Goal: Task Accomplishment & Management: Complete application form

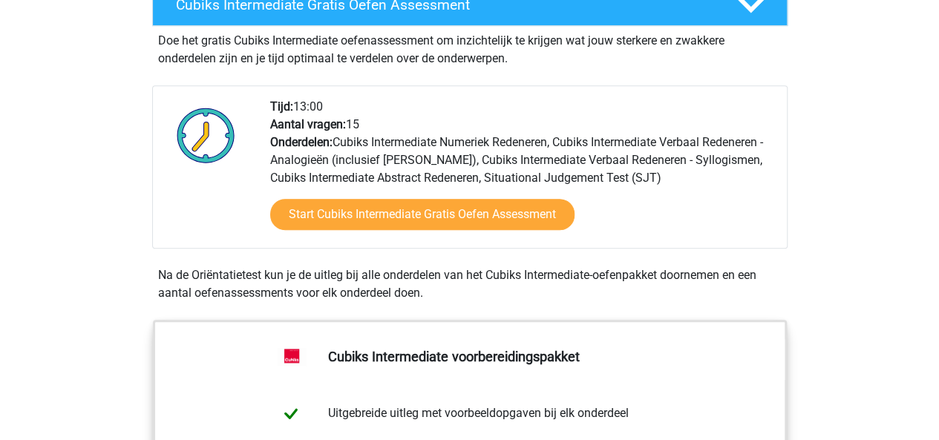
scroll to position [297, 0]
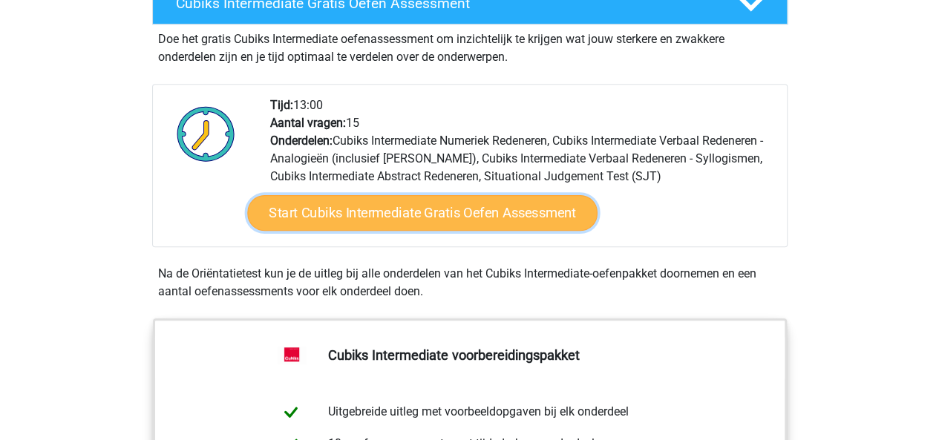
click at [377, 217] on link "Start Cubiks Intermediate Gratis Oefen Assessment" at bounding box center [422, 213] width 350 height 36
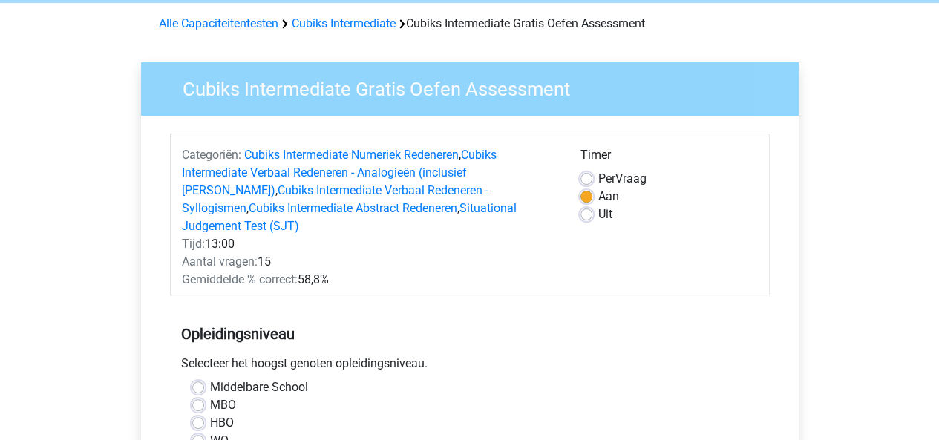
scroll to position [223, 0]
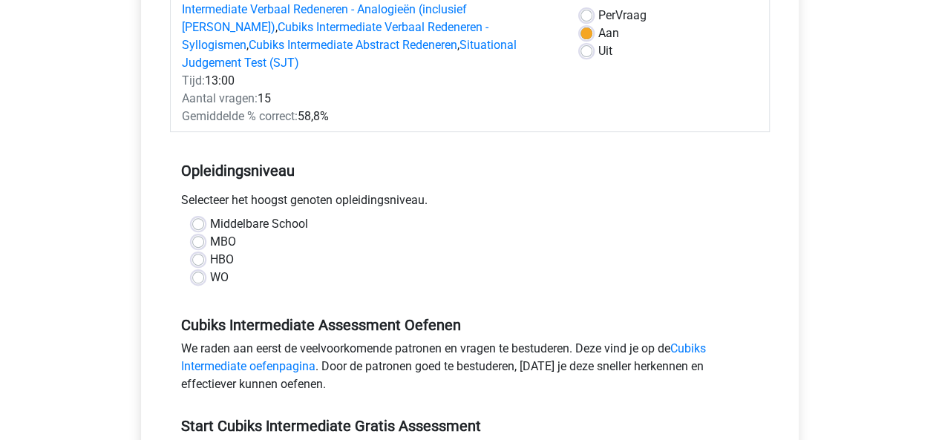
click at [222, 269] on label "WO" at bounding box center [219, 278] width 19 height 18
click at [204, 269] on input "WO" at bounding box center [198, 276] width 12 height 15
radio input "true"
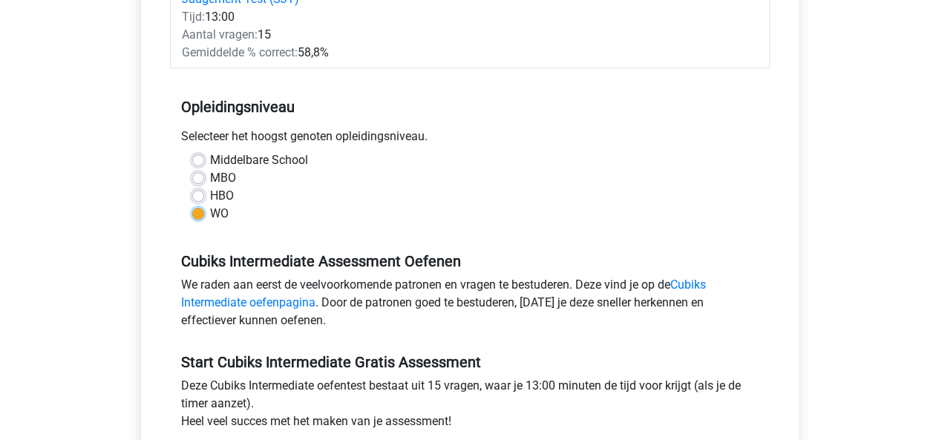
scroll to position [445, 0]
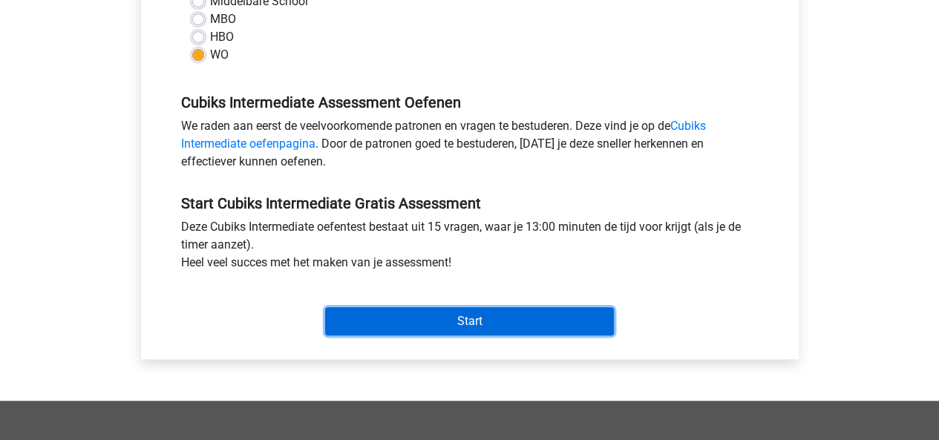
click at [512, 307] on input "Start" at bounding box center [469, 321] width 289 height 28
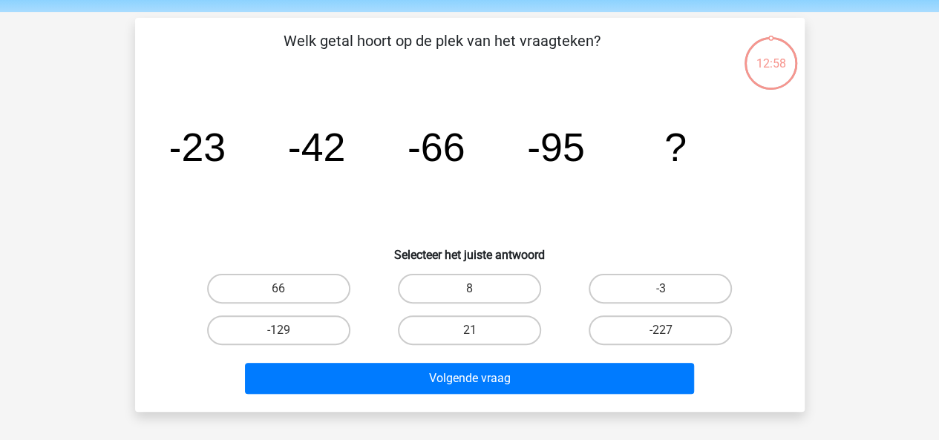
scroll to position [74, 0]
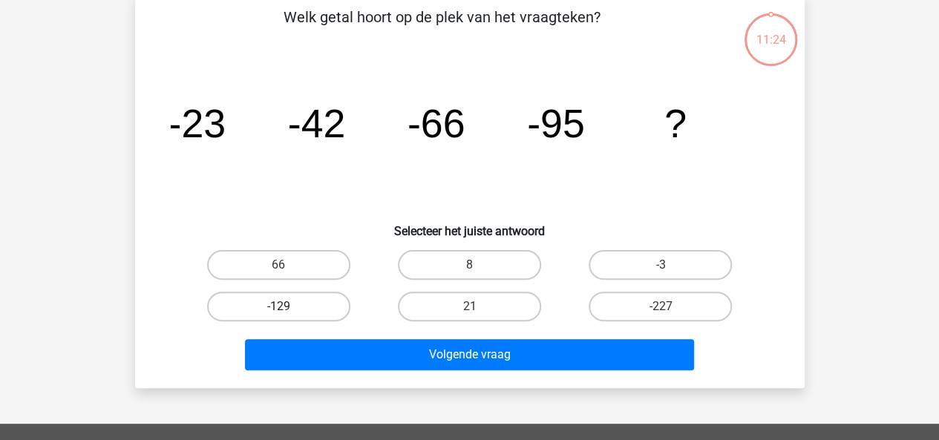
click at [302, 312] on label "-129" at bounding box center [278, 307] width 143 height 30
click at [288, 312] on input "-129" at bounding box center [283, 311] width 10 height 10
radio input "true"
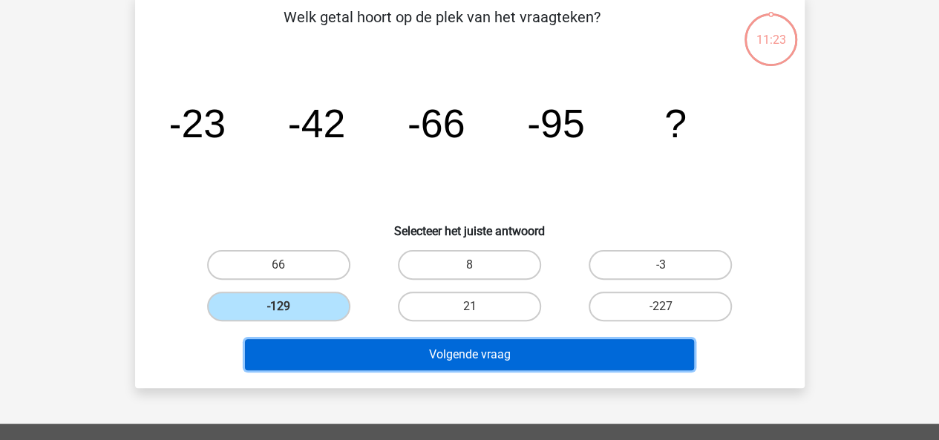
click at [486, 358] on button "Volgende vraag" at bounding box center [469, 354] width 449 height 31
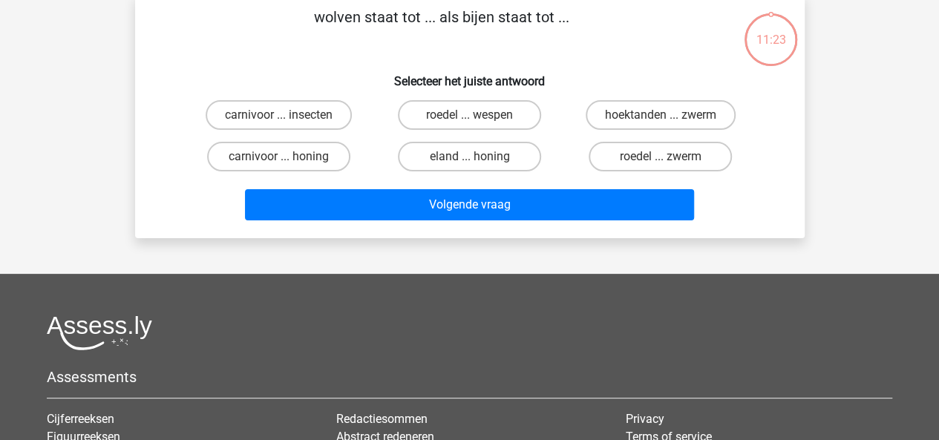
scroll to position [68, 0]
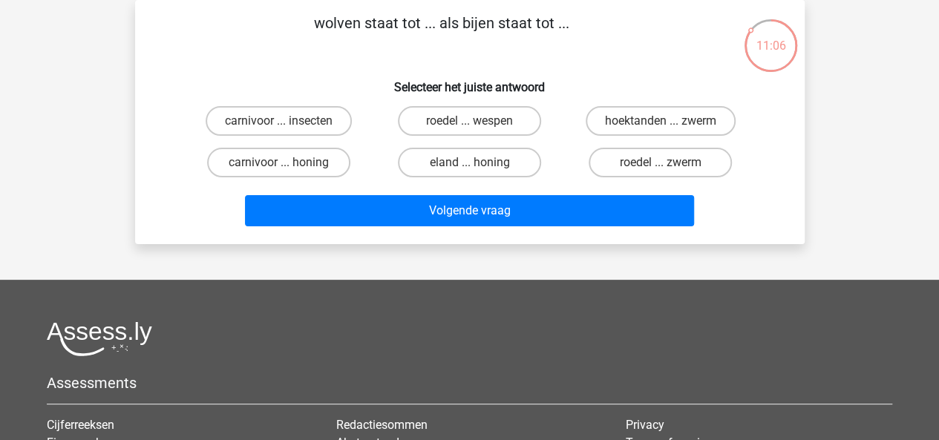
click at [661, 165] on input "roedel ... zwerm" at bounding box center [665, 168] width 10 height 10
radio input "true"
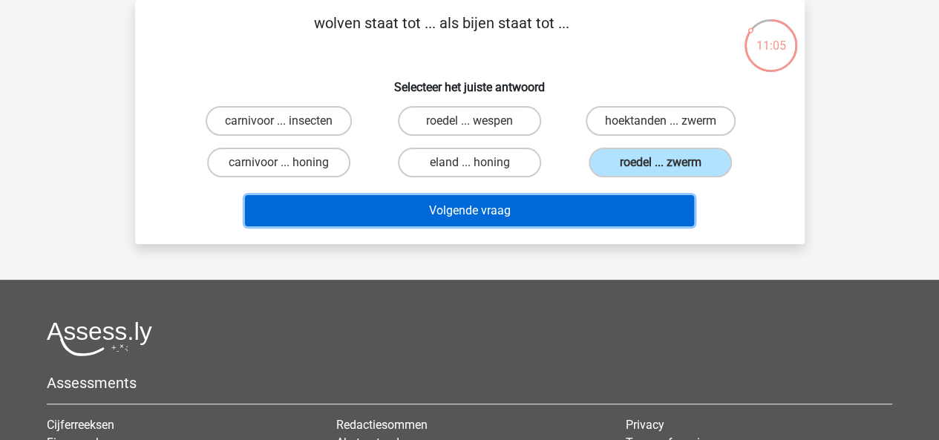
click at [640, 207] on button "Volgende vraag" at bounding box center [469, 210] width 449 height 31
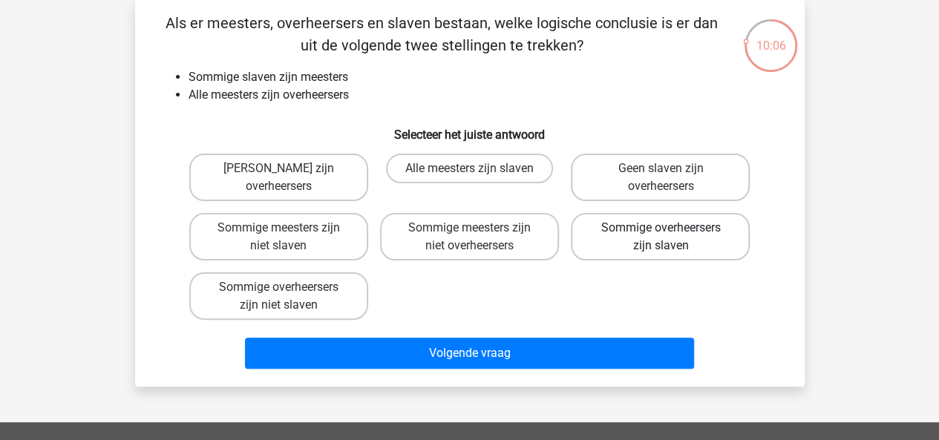
click at [653, 243] on label "Sommige overheersers zijn slaven" at bounding box center [660, 236] width 179 height 47
click at [660, 237] on input "Sommige overheersers zijn slaven" at bounding box center [665, 233] width 10 height 10
radio input "true"
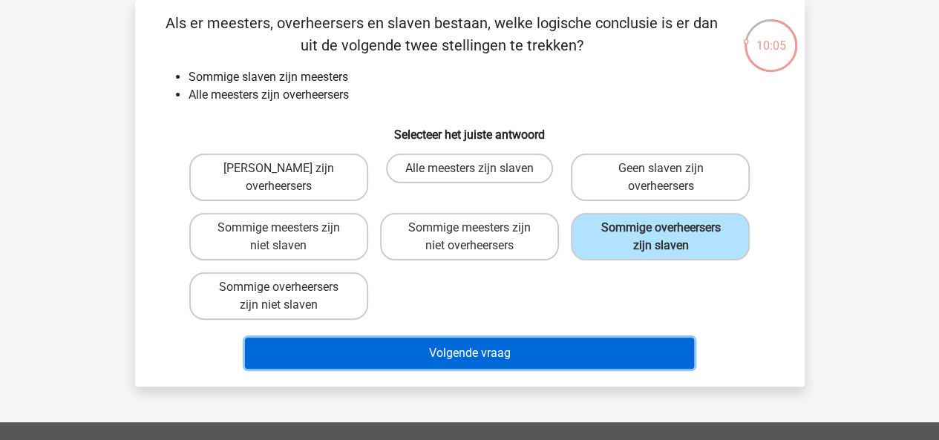
click at [600, 348] on button "Volgende vraag" at bounding box center [469, 353] width 449 height 31
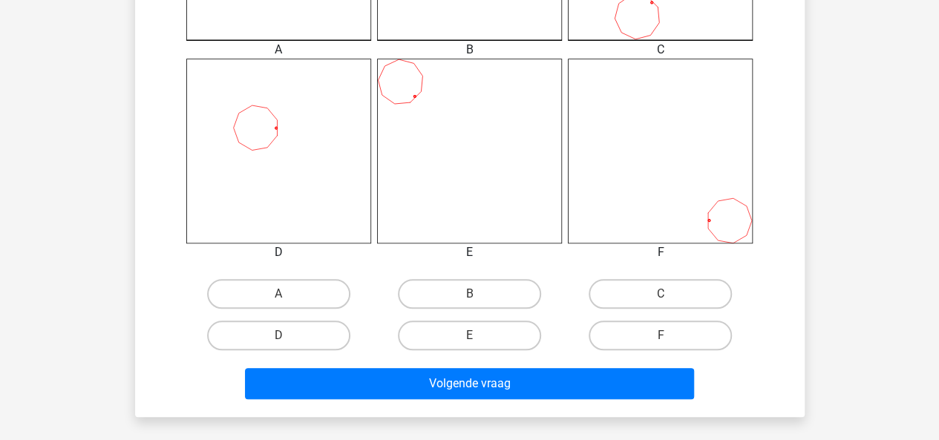
scroll to position [588, 0]
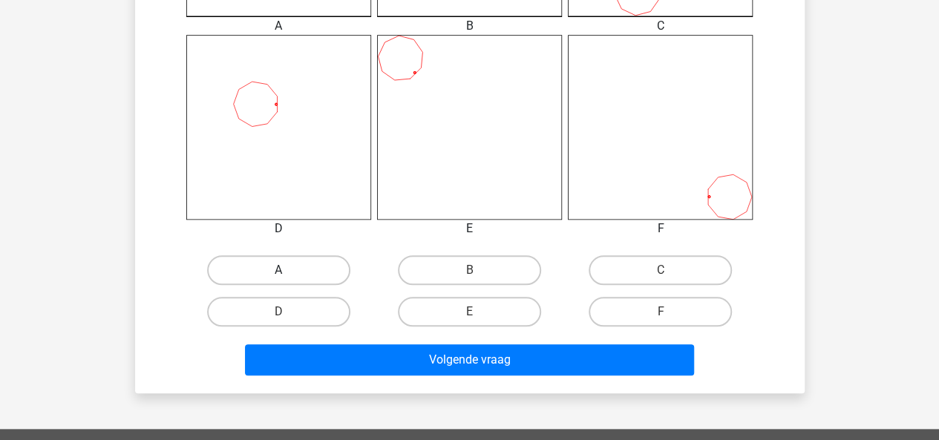
click at [309, 272] on label "A" at bounding box center [278, 270] width 143 height 30
click at [288, 272] on input "A" at bounding box center [283, 275] width 10 height 10
radio input "true"
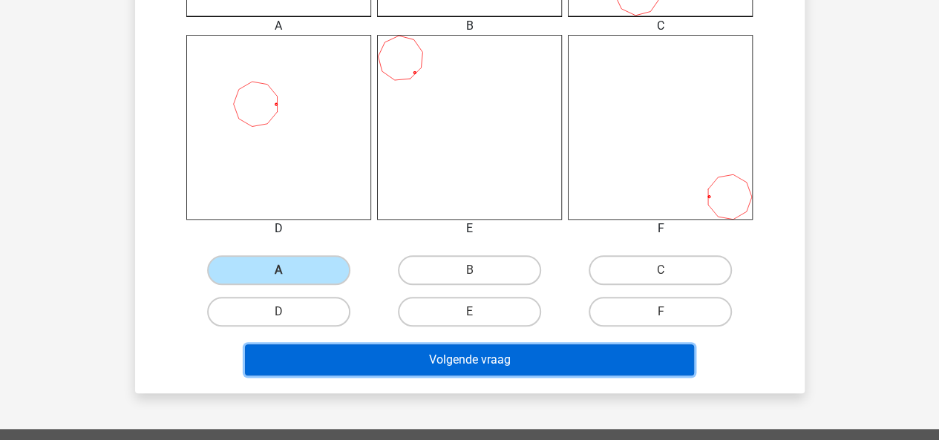
click at [479, 358] on button "Volgende vraag" at bounding box center [469, 359] width 449 height 31
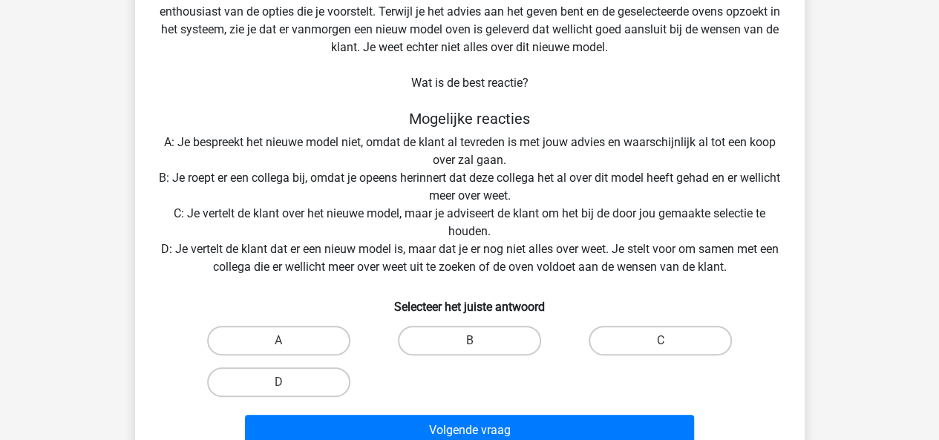
scroll to position [223, 0]
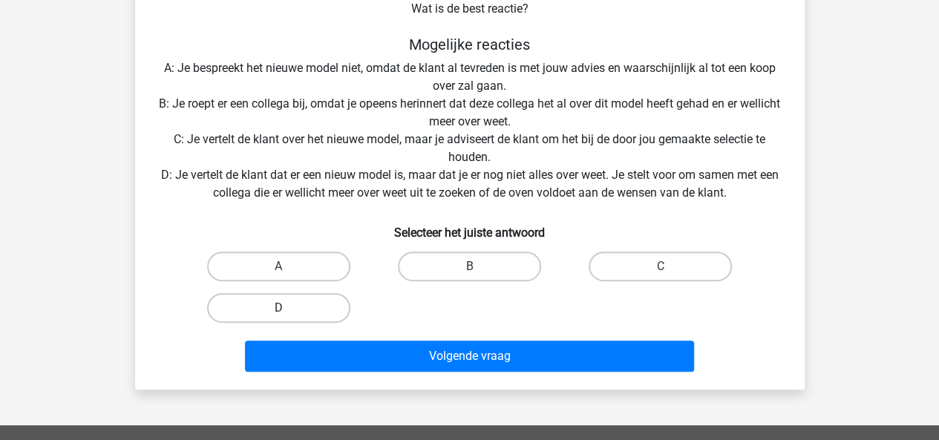
click at [292, 304] on label "D" at bounding box center [278, 308] width 143 height 30
click at [288, 308] on input "D" at bounding box center [283, 313] width 10 height 10
radio input "true"
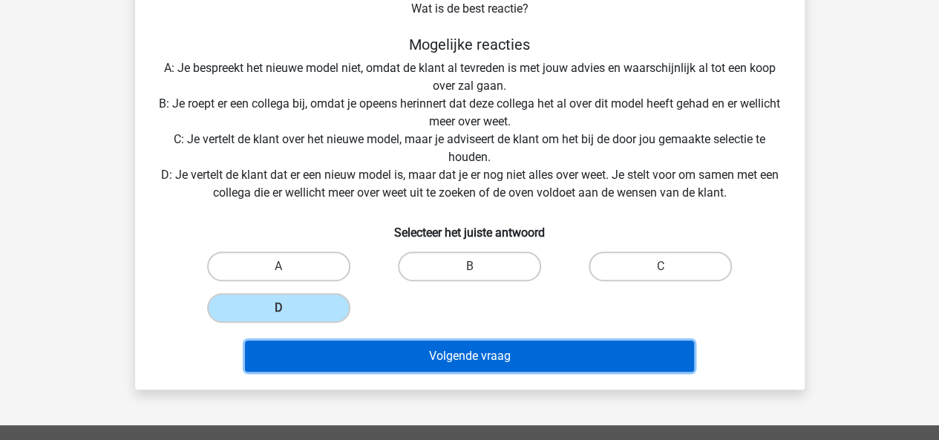
click at [487, 358] on button "Volgende vraag" at bounding box center [469, 356] width 449 height 31
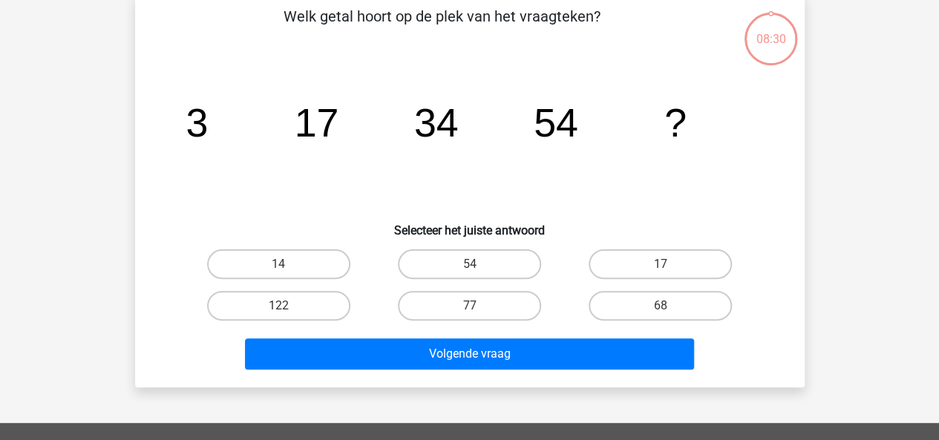
scroll to position [68, 0]
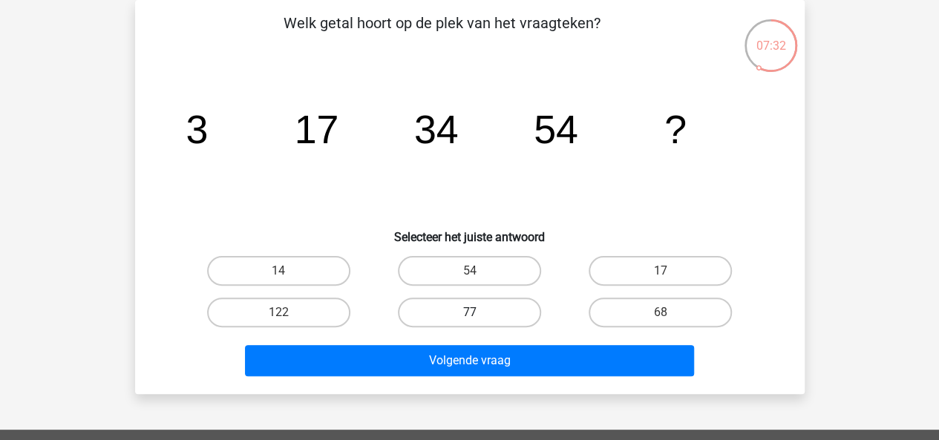
click at [496, 309] on label "77" at bounding box center [469, 313] width 143 height 30
click at [479, 312] on input "77" at bounding box center [474, 317] width 10 height 10
radio input "true"
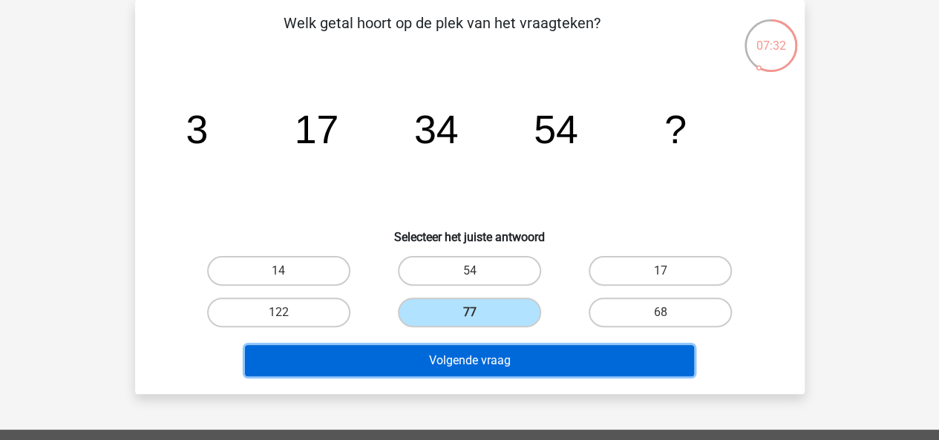
click at [488, 364] on button "Volgende vraag" at bounding box center [469, 360] width 449 height 31
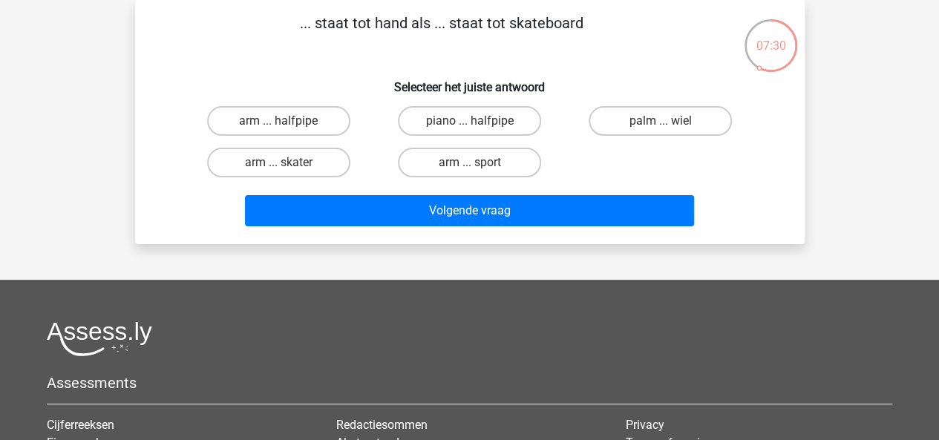
scroll to position [0, 0]
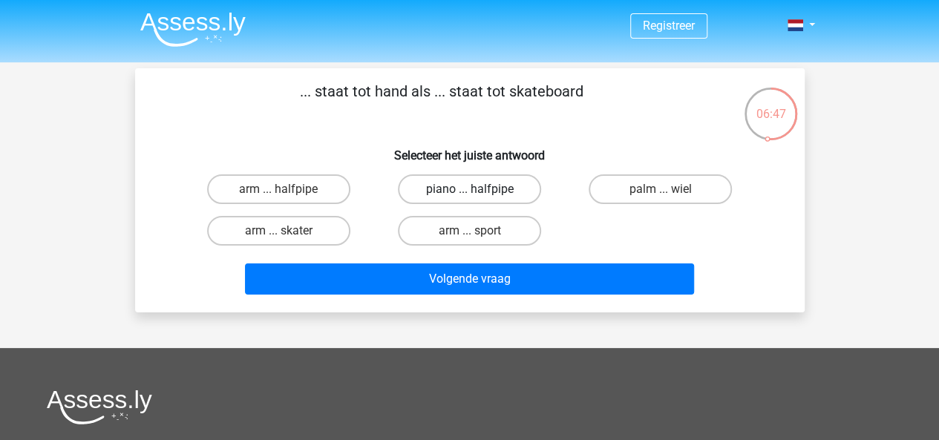
click at [445, 190] on label "piano ... halfpipe" at bounding box center [469, 189] width 143 height 30
click at [469, 190] on input "piano ... halfpipe" at bounding box center [474, 194] width 10 height 10
radio input "true"
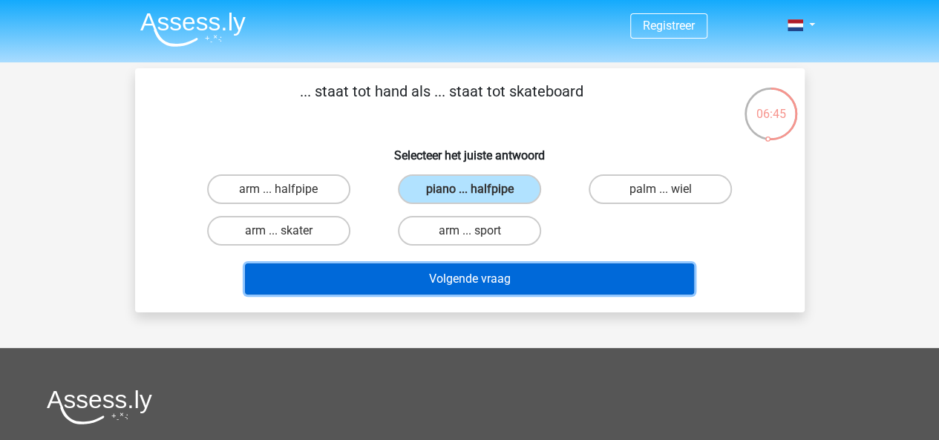
click at [468, 283] on button "Volgende vraag" at bounding box center [469, 278] width 449 height 31
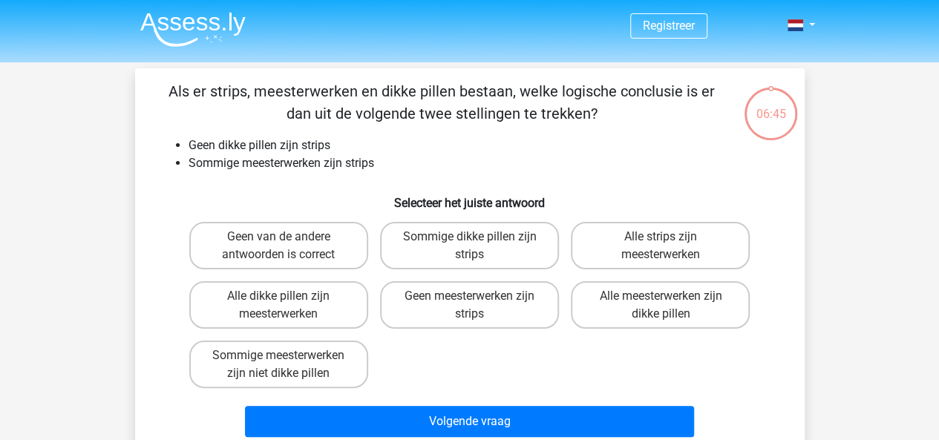
scroll to position [68, 0]
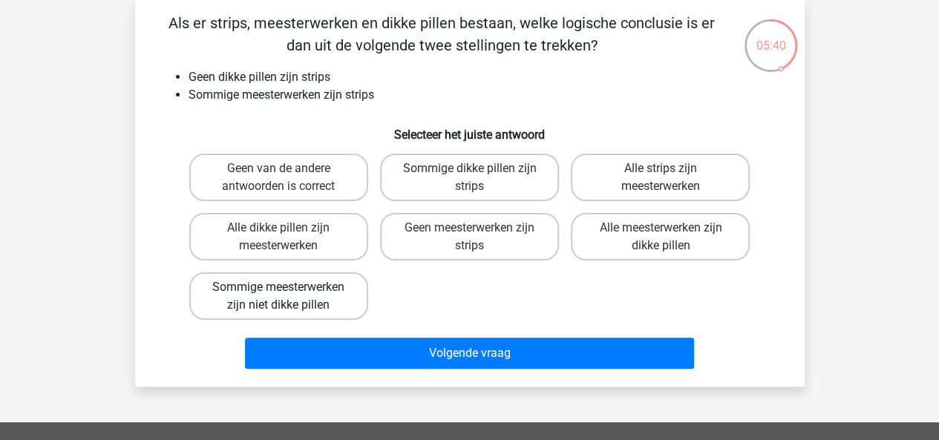
click at [220, 305] on label "Sommige meesterwerken zijn niet dikke pillen" at bounding box center [278, 295] width 179 height 47
click at [278, 297] on input "Sommige meesterwerken zijn niet dikke pillen" at bounding box center [283, 292] width 10 height 10
radio input "true"
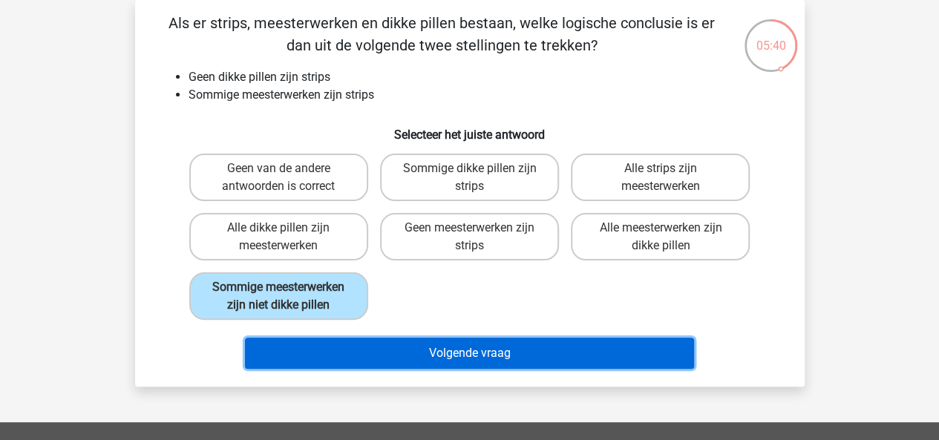
click at [464, 361] on button "Volgende vraag" at bounding box center [469, 353] width 449 height 31
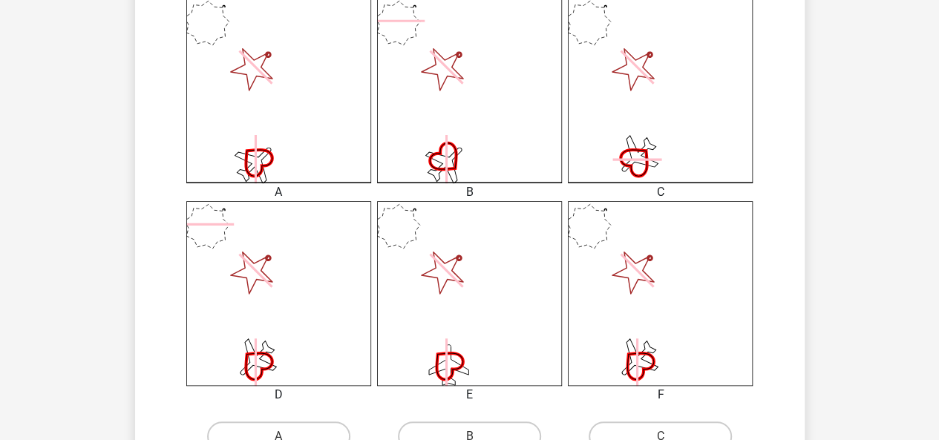
scroll to position [445, 0]
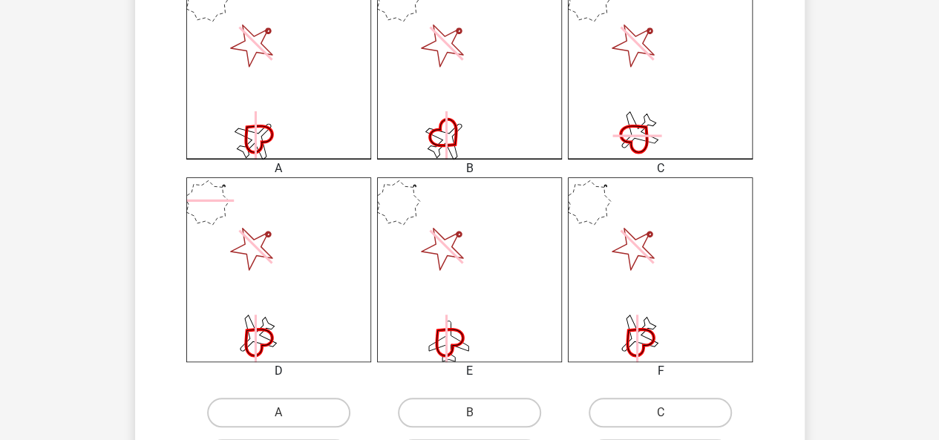
click at [652, 128] on icon at bounding box center [660, 66] width 185 height 185
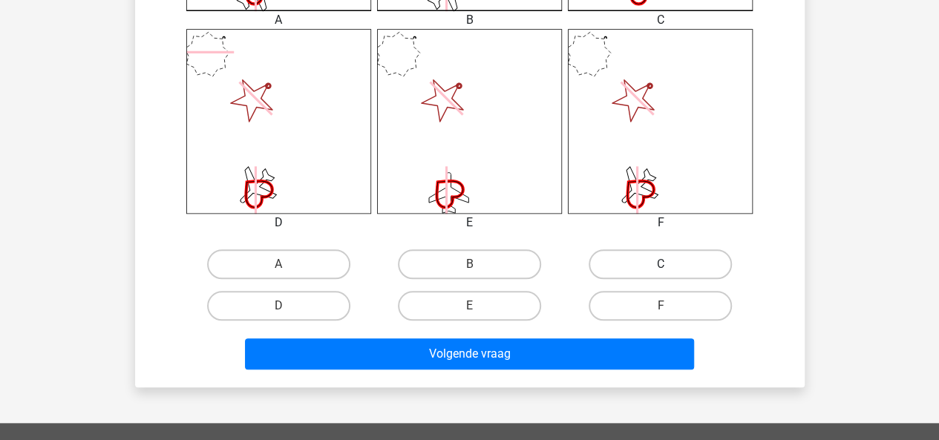
click at [683, 257] on label "C" at bounding box center [660, 264] width 143 height 30
click at [670, 264] on input "C" at bounding box center [665, 269] width 10 height 10
radio input "true"
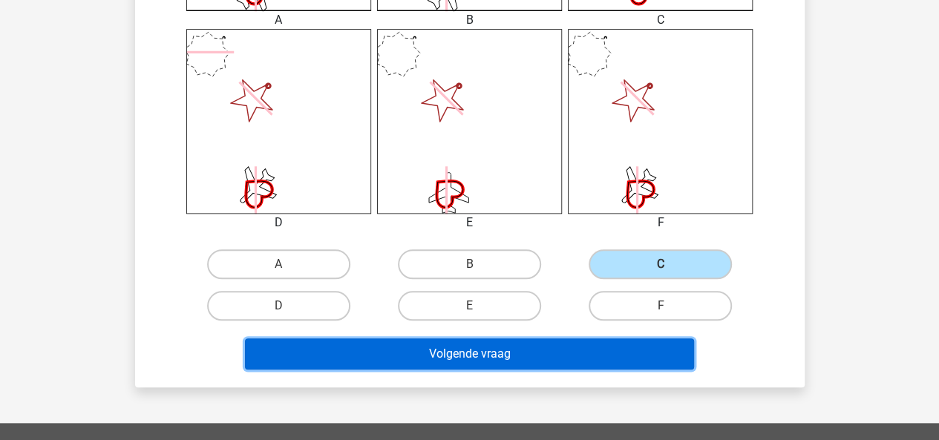
click at [566, 344] on button "Volgende vraag" at bounding box center [469, 353] width 449 height 31
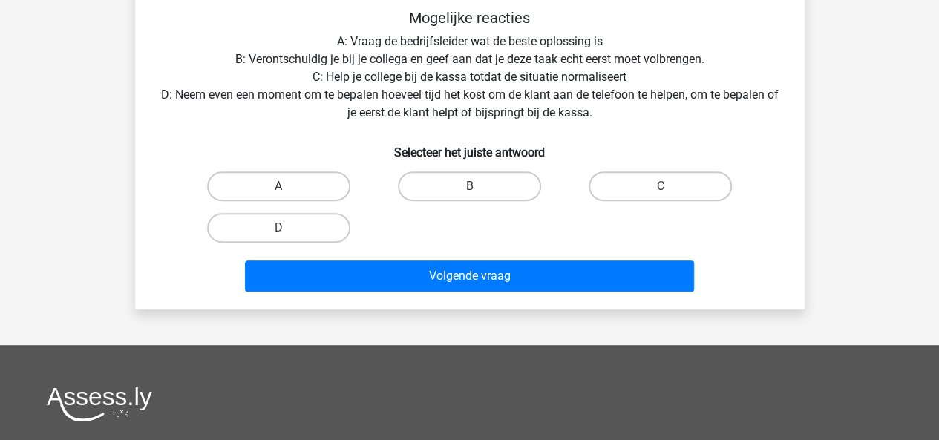
scroll to position [217, 0]
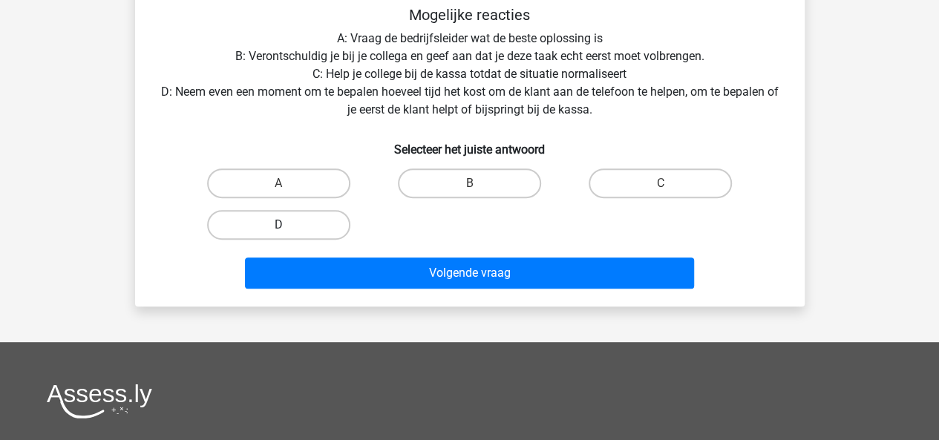
click at [288, 220] on label "D" at bounding box center [278, 225] width 143 height 30
click at [288, 225] on input "D" at bounding box center [283, 230] width 10 height 10
radio input "true"
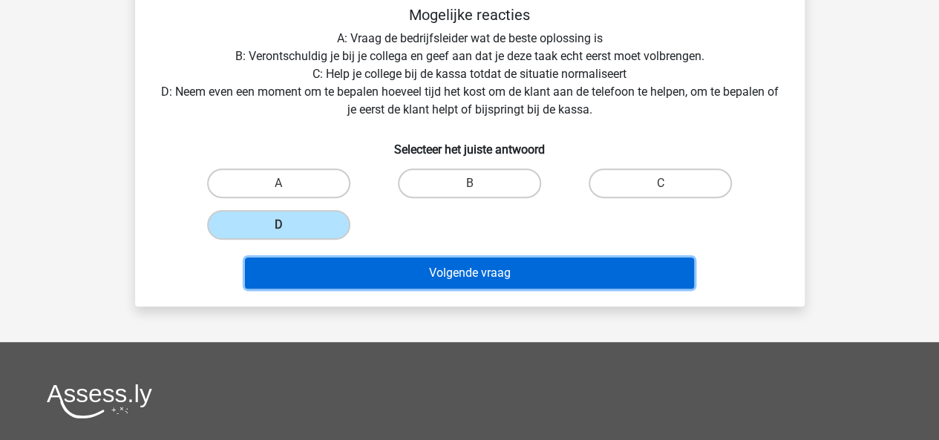
drag, startPoint x: 469, startPoint y: 275, endPoint x: 688, endPoint y: 277, distance: 218.9
click at [469, 275] on button "Volgende vraag" at bounding box center [469, 273] width 449 height 31
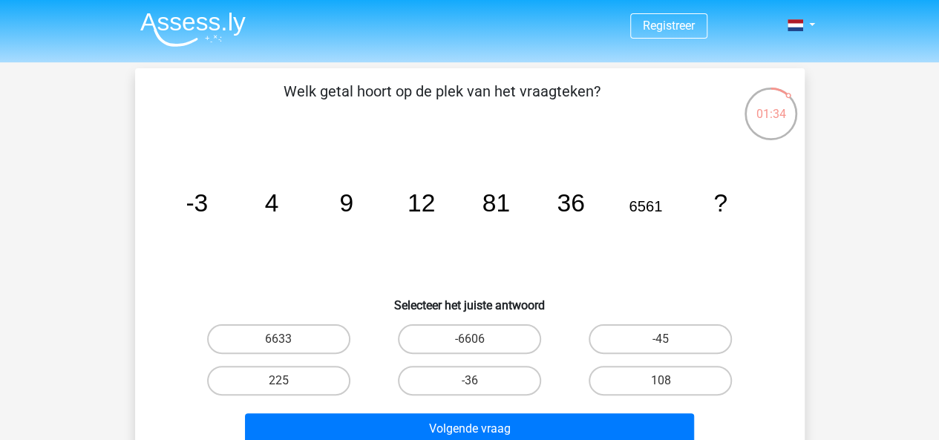
scroll to position [74, 0]
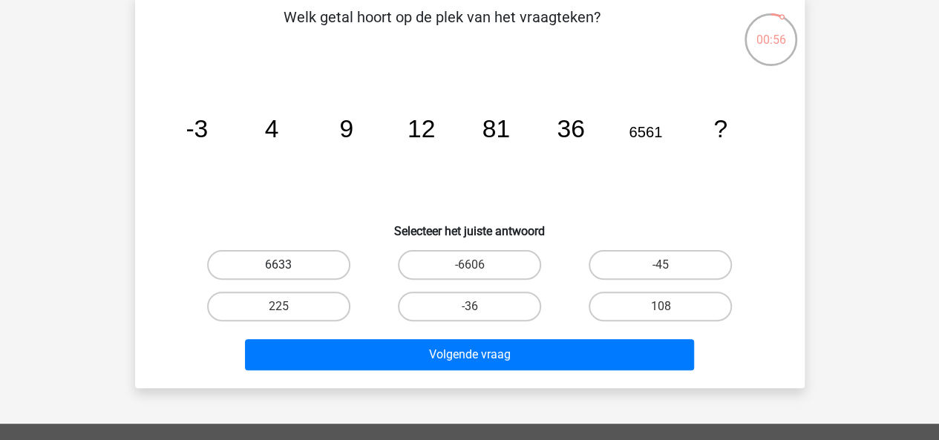
click at [286, 263] on label "6633" at bounding box center [278, 265] width 143 height 30
click at [286, 265] on input "6633" at bounding box center [283, 270] width 10 height 10
radio input "true"
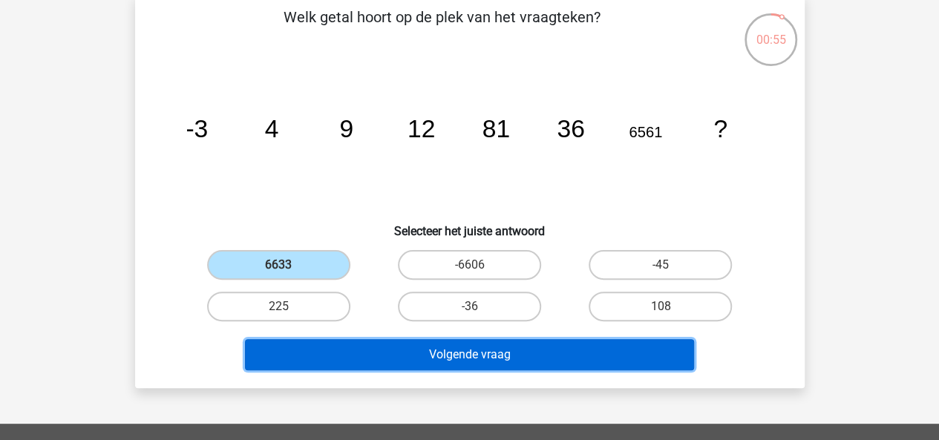
click at [473, 355] on button "Volgende vraag" at bounding box center [469, 354] width 449 height 31
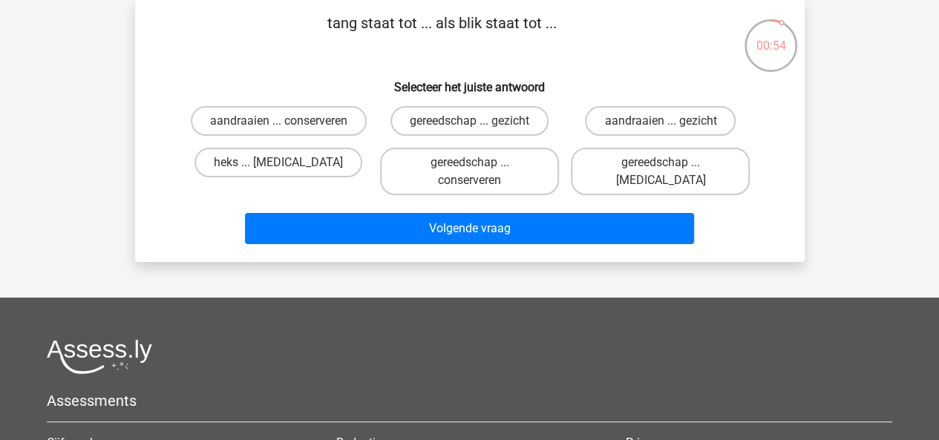
scroll to position [0, 0]
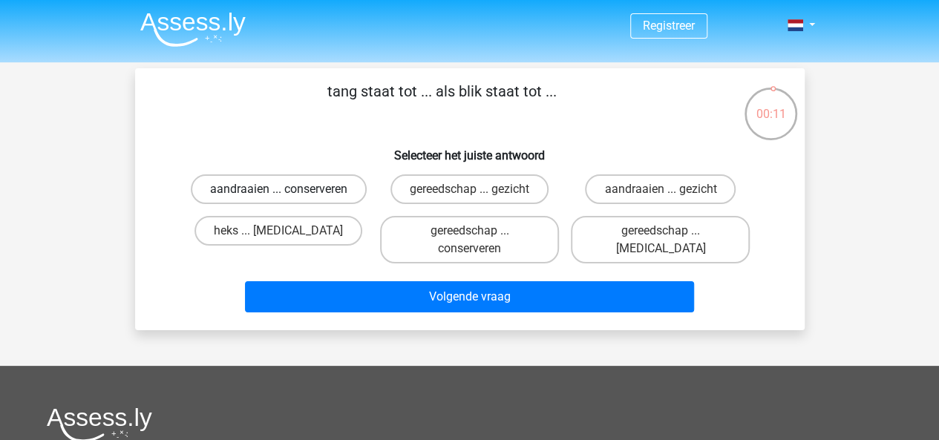
click at [326, 188] on label "aandraaien ... conserveren" at bounding box center [279, 189] width 176 height 30
click at [288, 189] on input "aandraaien ... conserveren" at bounding box center [283, 194] width 10 height 10
radio input "true"
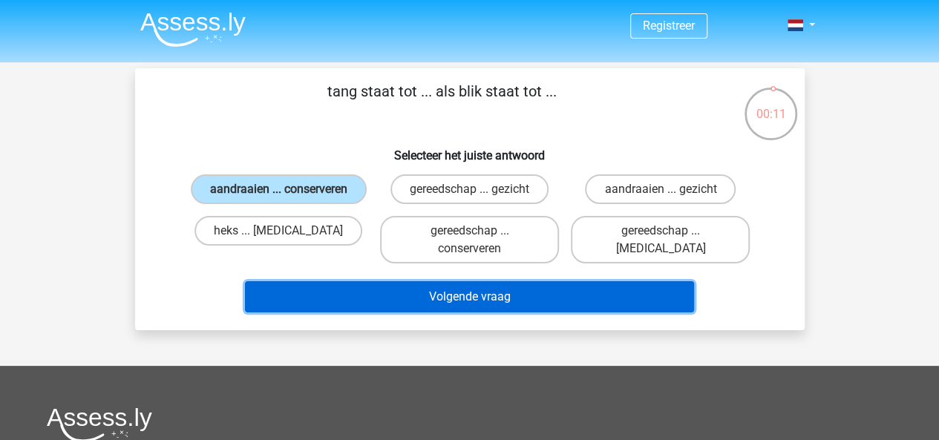
click at [493, 308] on button "Volgende vraag" at bounding box center [469, 296] width 449 height 31
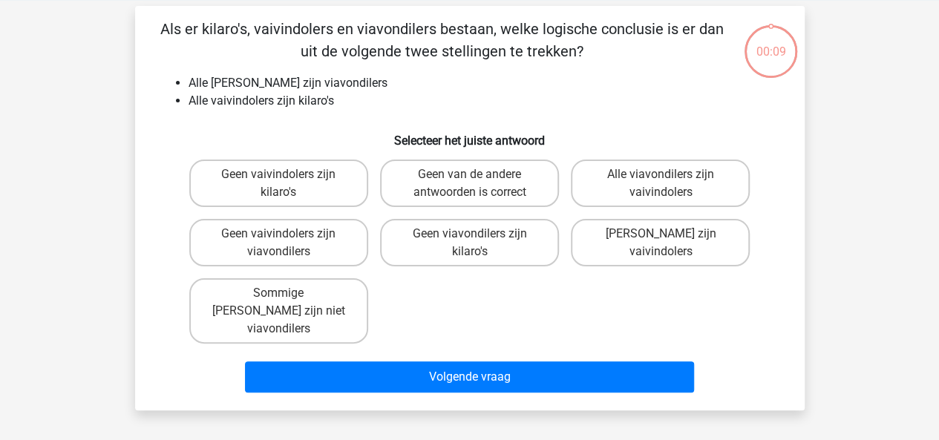
scroll to position [68, 0]
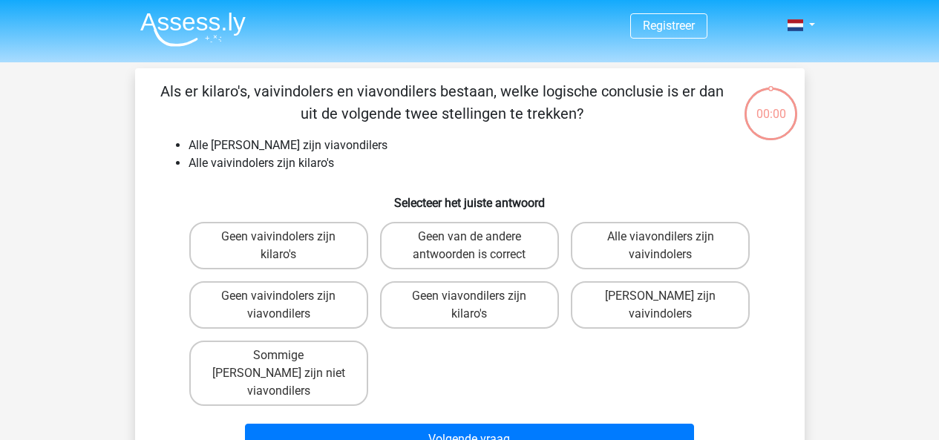
scroll to position [68, 0]
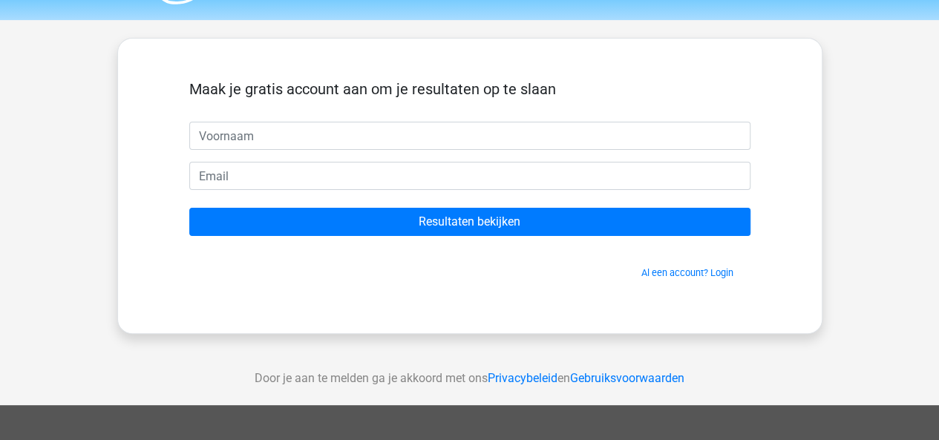
scroll to position [74, 0]
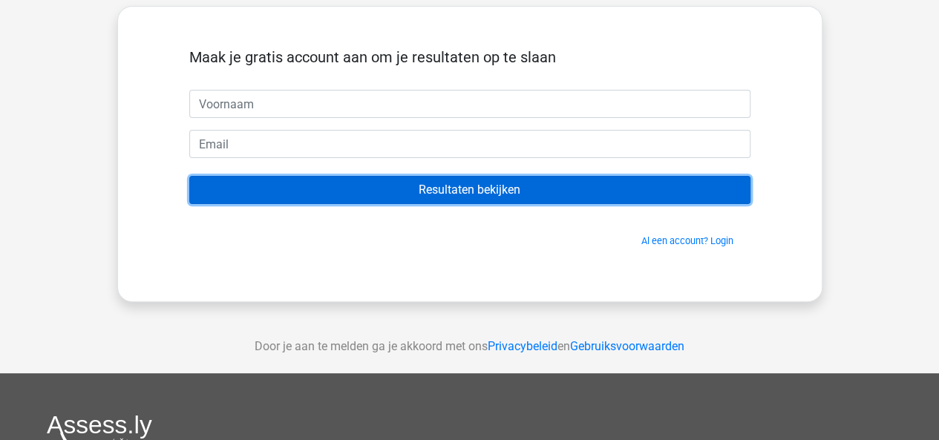
click at [491, 188] on input "Resultaten bekijken" at bounding box center [469, 190] width 561 height 28
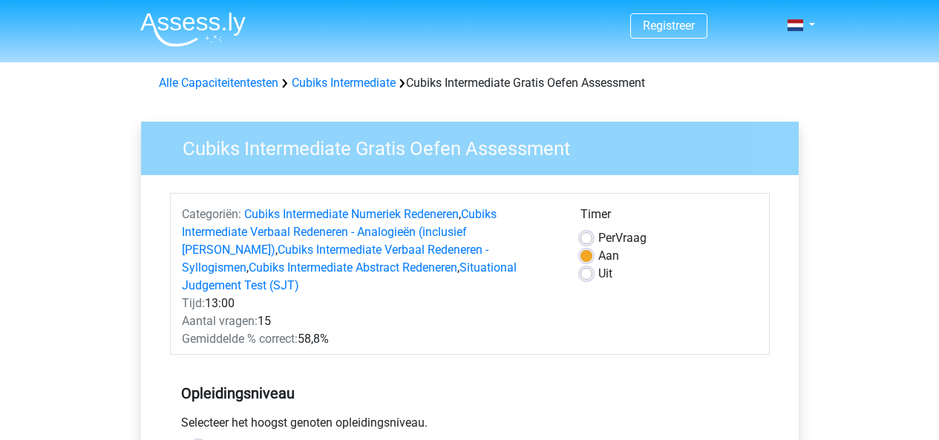
scroll to position [445, 0]
